Goal: Transaction & Acquisition: Purchase product/service

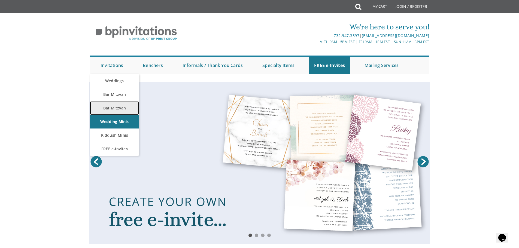
click at [116, 103] on link "Bat Mitzvah" at bounding box center [114, 108] width 49 height 14
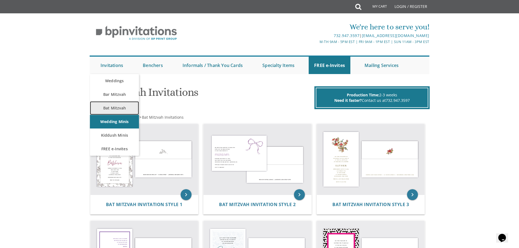
click at [117, 106] on link "Bat Mitzvah" at bounding box center [114, 108] width 49 height 14
click at [108, 92] on link "Bar Mitzvah" at bounding box center [114, 95] width 49 height 14
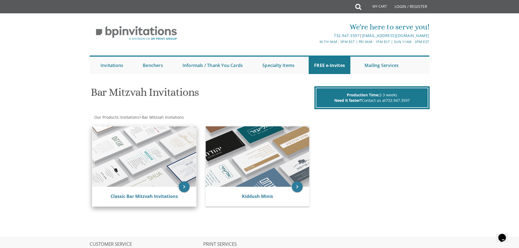
click at [154, 155] on img at bounding box center [144, 156] width 104 height 60
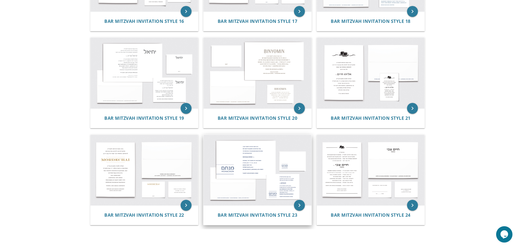
scroll to position [646, 0]
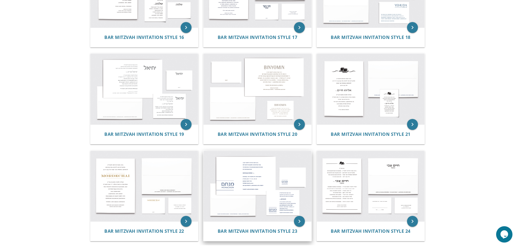
click at [267, 110] on img at bounding box center [257, 89] width 108 height 71
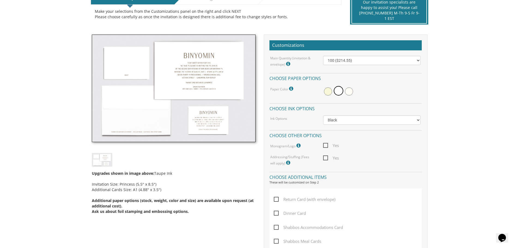
scroll to position [82, 0]
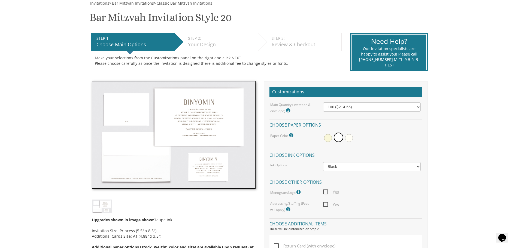
click at [183, 112] on img at bounding box center [174, 135] width 164 height 108
click at [181, 120] on img at bounding box center [174, 135] width 164 height 108
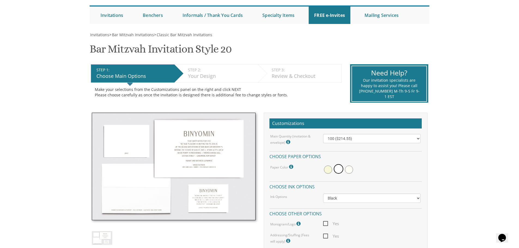
scroll to position [0, 0]
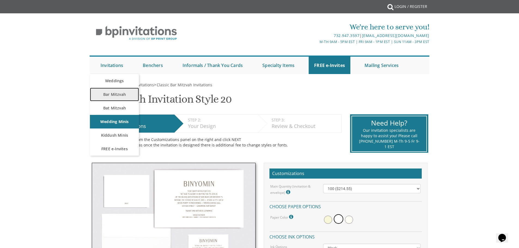
click at [114, 94] on link "Bar Mitzvah" at bounding box center [114, 95] width 49 height 14
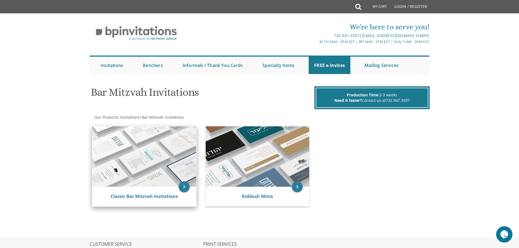
click at [150, 164] on img at bounding box center [144, 156] width 104 height 60
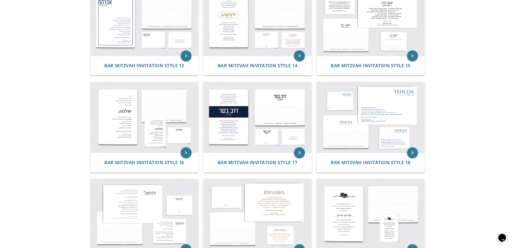
scroll to position [565, 0]
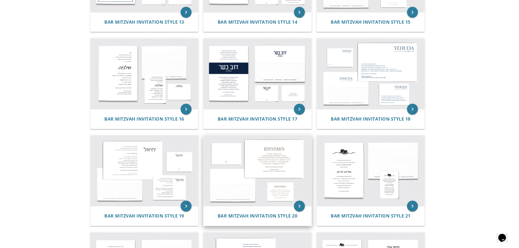
click at [256, 154] on img at bounding box center [257, 170] width 108 height 71
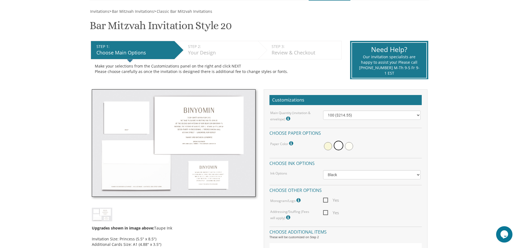
scroll to position [82, 0]
